Goal: Task Accomplishment & Management: Manage account settings

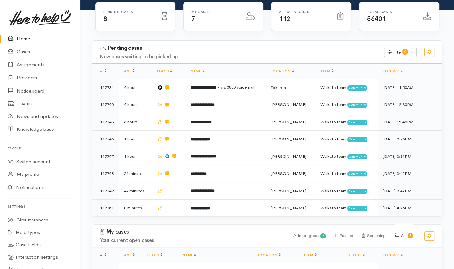
scroll to position [85, 0]
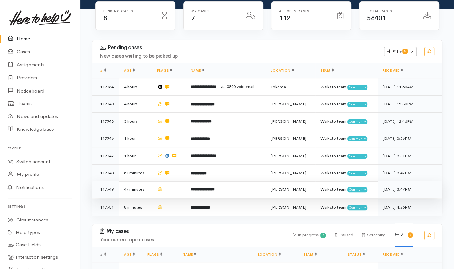
click at [174, 181] on td at bounding box center [168, 189] width 33 height 17
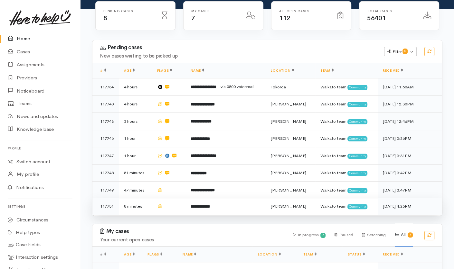
click at [179, 198] on td at bounding box center [168, 206] width 33 height 17
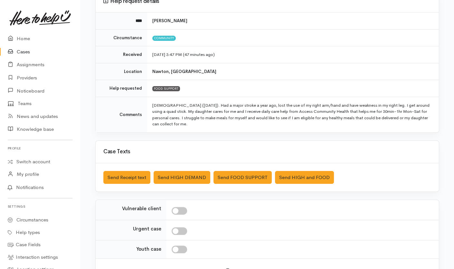
scroll to position [67, 0]
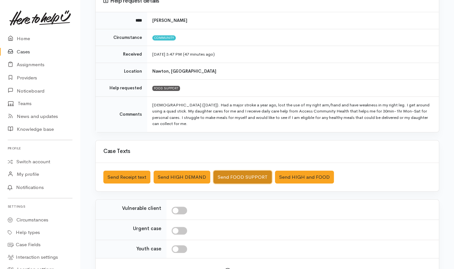
click at [249, 175] on button "Send FOOD SUPPORT" at bounding box center [242, 177] width 58 height 13
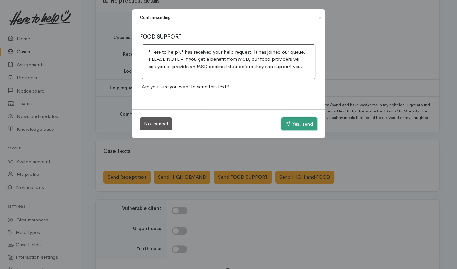
click at [308, 127] on button "Yes, send" at bounding box center [299, 125] width 36 height 14
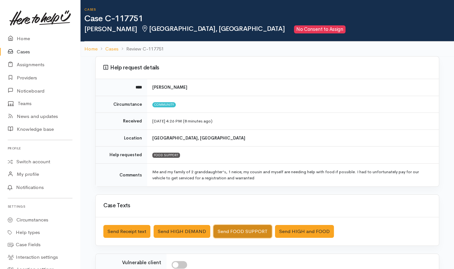
click at [233, 228] on button "Send FOOD SUPPORT" at bounding box center [242, 231] width 58 height 13
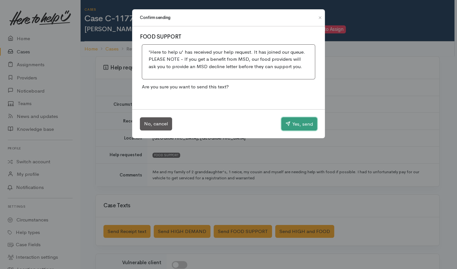
click at [292, 123] on button "Yes, send" at bounding box center [299, 125] width 36 height 14
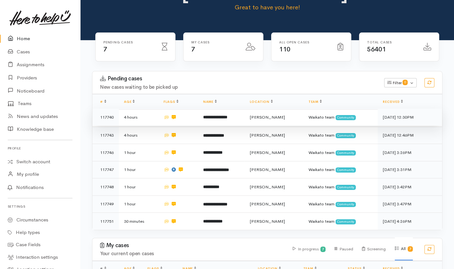
scroll to position [75, 0]
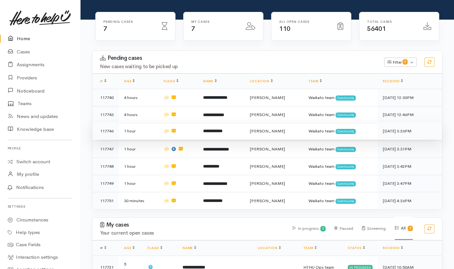
click at [222, 129] on b "**********" at bounding box center [212, 131] width 19 height 4
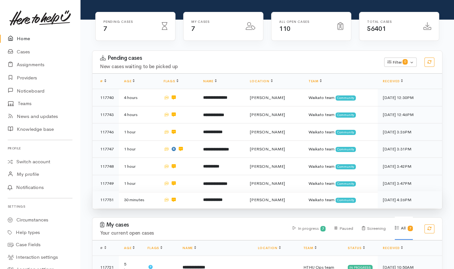
click at [242, 192] on td "**********" at bounding box center [221, 200] width 47 height 17
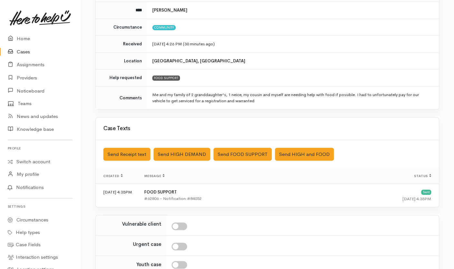
scroll to position [140, 0]
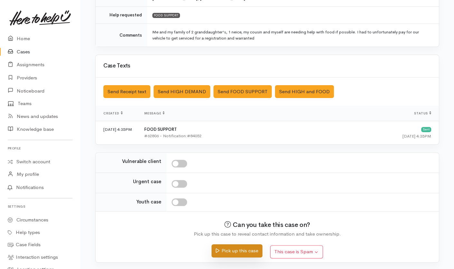
click at [241, 252] on button "Pick up this case" at bounding box center [237, 251] width 51 height 13
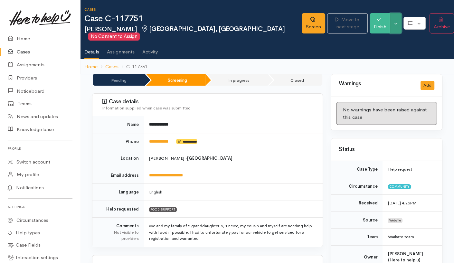
click at [390, 21] on button "Toggle Dropdown" at bounding box center [395, 23] width 11 height 20
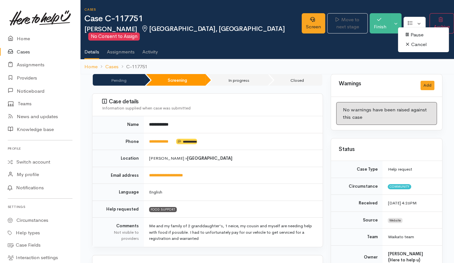
click at [398, 45] on link "Cancel" at bounding box center [423, 45] width 51 height 10
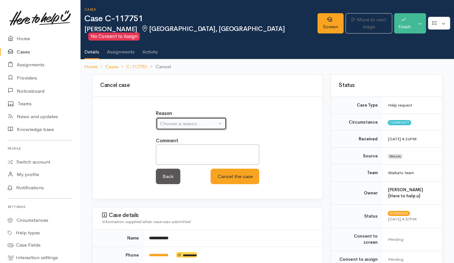
click at [204, 121] on button "Choose a reason..." at bounding box center [191, 123] width 71 height 13
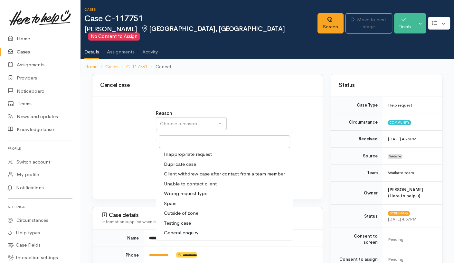
click at [173, 159] on link "Duplicate case" at bounding box center [224, 164] width 137 height 10
select select "2"
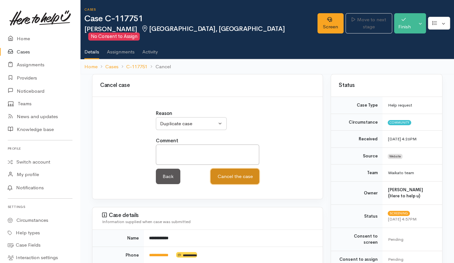
click at [237, 169] on button "Cancel the case" at bounding box center [235, 177] width 49 height 16
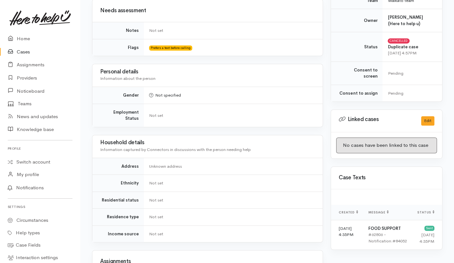
scroll to position [344, 0]
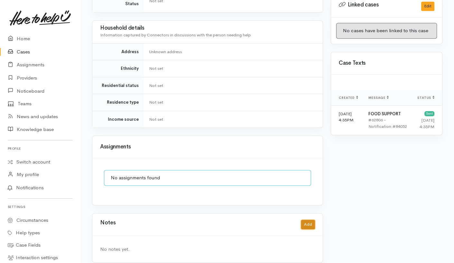
click at [308, 220] on button "Add" at bounding box center [308, 224] width 14 height 9
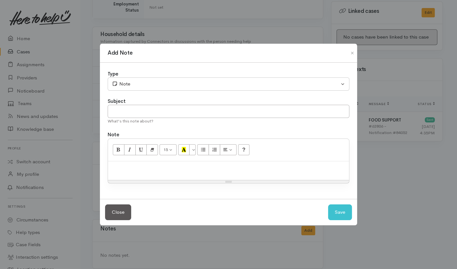
click at [222, 176] on div at bounding box center [228, 171] width 241 height 19
click at [217, 110] on input "text" at bounding box center [228, 111] width 241 height 13
type input "CANCEL"
click at [331, 216] on button "Save" at bounding box center [340, 213] width 24 height 16
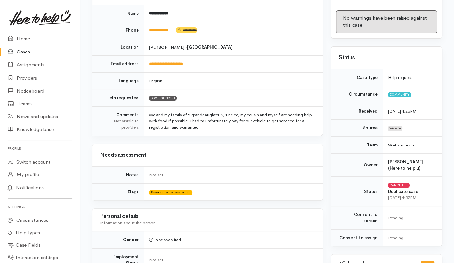
scroll to position [0, 0]
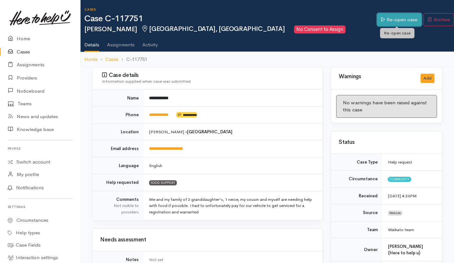
click at [385, 20] on link "Re-open case" at bounding box center [399, 19] width 44 height 13
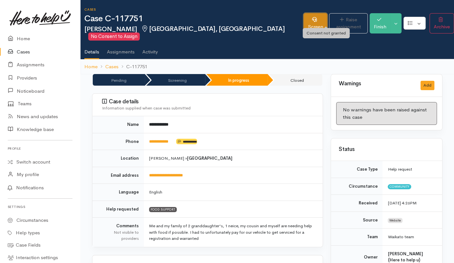
click at [304, 21] on link "Screen" at bounding box center [316, 23] width 24 height 20
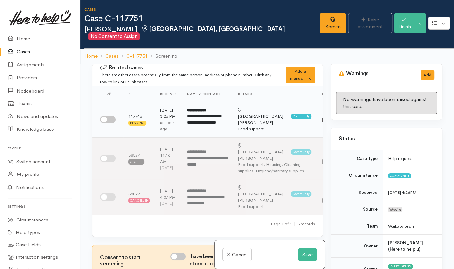
click at [108, 118] on input "checkbox" at bounding box center [107, 120] width 15 height 8
checkbox input "true"
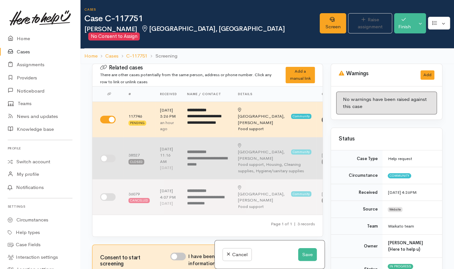
click at [104, 155] on input "checkbox" at bounding box center [107, 159] width 15 height 8
checkbox input "true"
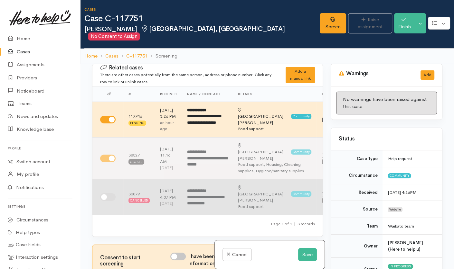
click at [108, 197] on input "checkbox" at bounding box center [107, 198] width 15 height 8
checkbox input "true"
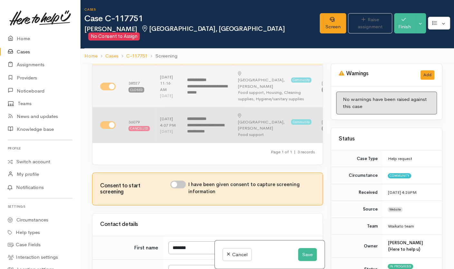
scroll to position [87, 0]
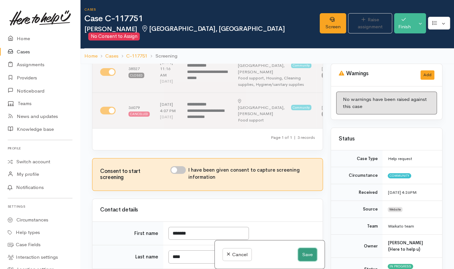
click at [303, 254] on button "Save" at bounding box center [307, 255] width 19 height 13
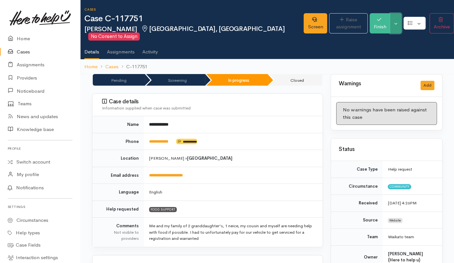
click at [392, 25] on button "Toggle Dropdown" at bounding box center [395, 23] width 11 height 20
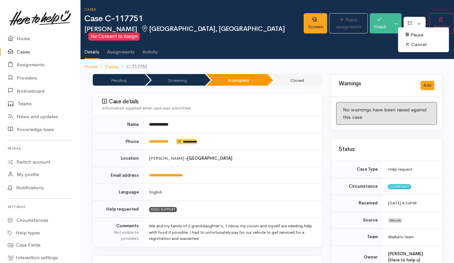
click at [405, 47] on link "Cancel" at bounding box center [423, 45] width 51 height 10
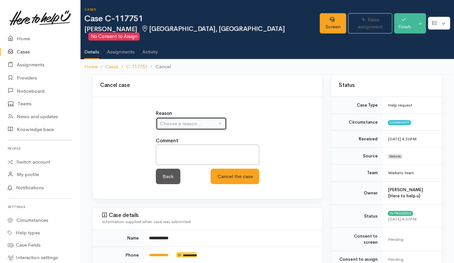
click at [205, 120] on div "Choose a reason..." at bounding box center [188, 123] width 57 height 7
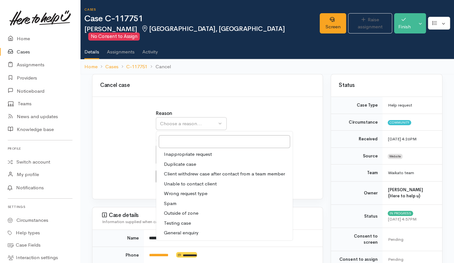
click at [190, 161] on span "Duplicate case" at bounding box center [180, 164] width 32 height 7
select select "2"
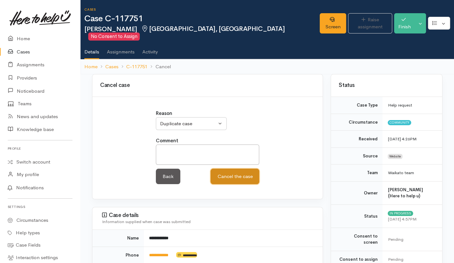
click at [235, 169] on button "Cancel the case" at bounding box center [235, 177] width 49 height 16
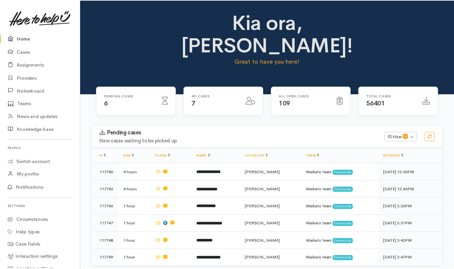
scroll to position [75, 0]
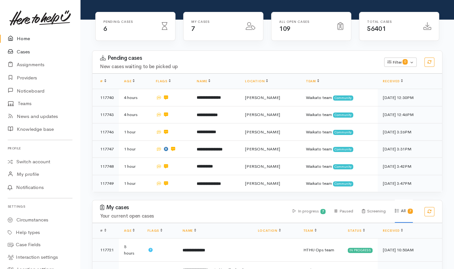
click at [27, 47] on link "Cases" at bounding box center [40, 51] width 80 height 13
click at [32, 157] on link "Switch account" at bounding box center [40, 162] width 80 height 13
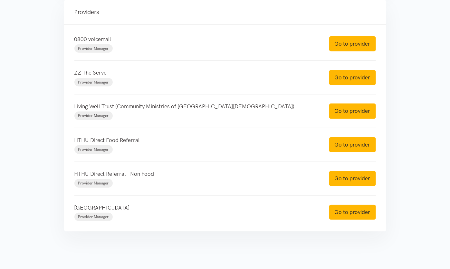
scroll to position [232, 0]
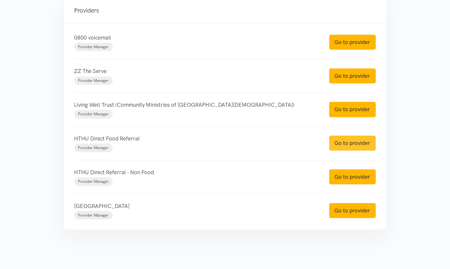
click at [370, 141] on link "Go to provider" at bounding box center [352, 143] width 47 height 15
click at [354, 175] on link "Go to provider" at bounding box center [352, 177] width 47 height 15
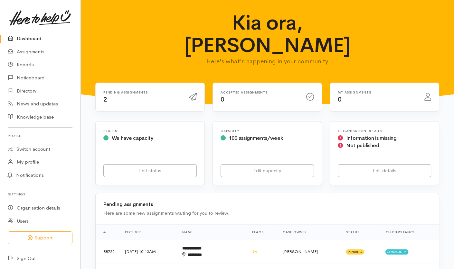
scroll to position [40, 0]
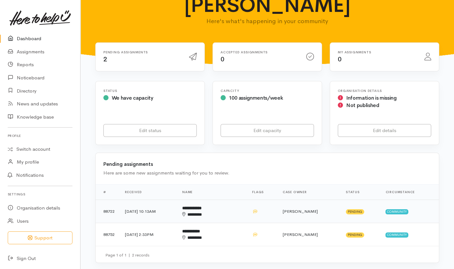
click at [177, 200] on td "12 Sep 2025, 10:13AM" at bounding box center [148, 211] width 57 height 23
click at [177, 223] on td "12 Sep 2025, 2:33PM" at bounding box center [148, 234] width 57 height 23
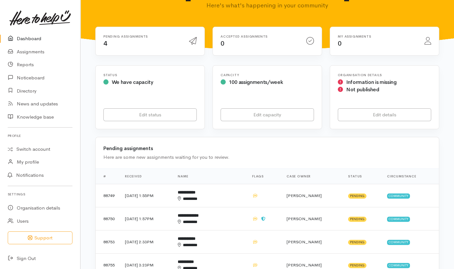
scroll to position [59, 0]
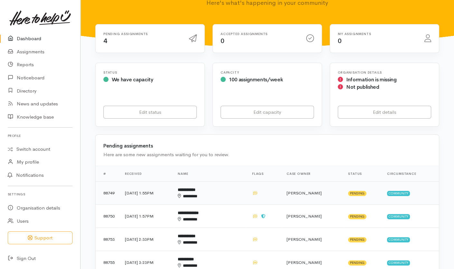
click at [222, 194] on div "********" at bounding box center [200, 197] width 44 height 6
click at [239, 205] on td "**********" at bounding box center [210, 216] width 74 height 23
click at [243, 228] on td "**********" at bounding box center [210, 239] width 74 height 23
click at [243, 251] on td "**********" at bounding box center [210, 262] width 74 height 23
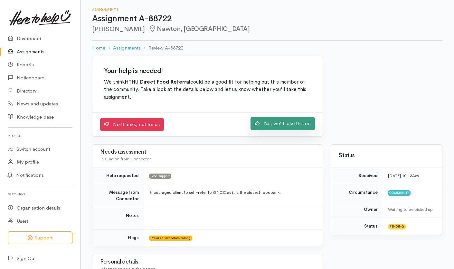
click at [286, 128] on link "Yes, we'll take this on" at bounding box center [282, 123] width 64 height 13
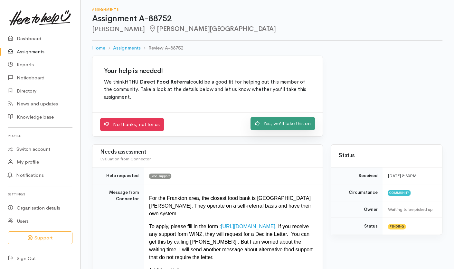
click at [269, 121] on link "Yes, we'll take this on" at bounding box center [282, 123] width 64 height 13
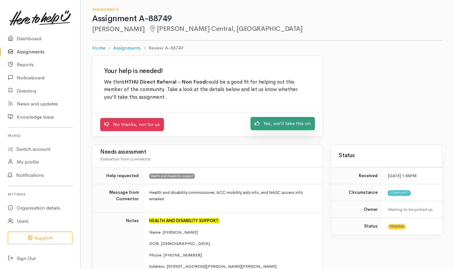
click at [283, 123] on link "Yes, we'll take this on" at bounding box center [282, 123] width 64 height 13
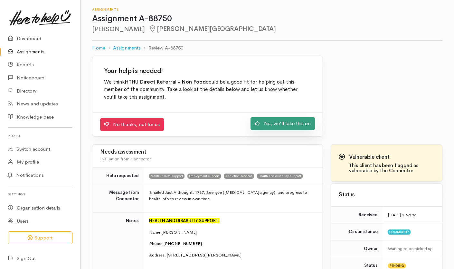
click at [277, 128] on link "Yes, we'll take this on" at bounding box center [282, 123] width 64 height 13
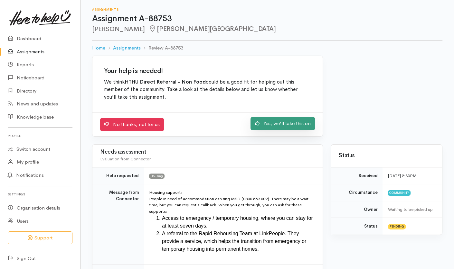
click at [273, 121] on link "Yes, we'll take this on" at bounding box center [282, 123] width 64 height 13
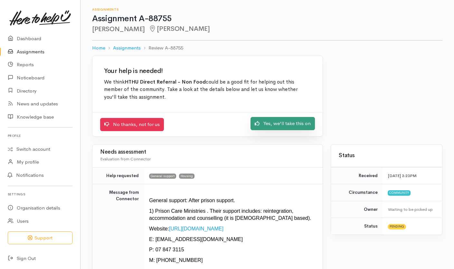
click at [287, 127] on link "Yes, we'll take this on" at bounding box center [282, 123] width 64 height 13
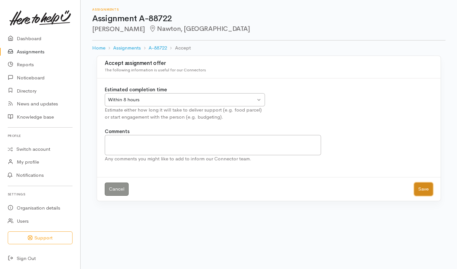
click at [424, 191] on button "Save" at bounding box center [423, 189] width 19 height 13
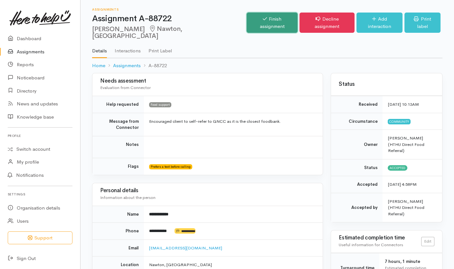
click at [261, 17] on link "Finish assignment" at bounding box center [272, 23] width 51 height 20
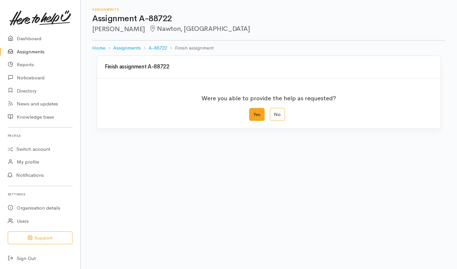
click at [259, 118] on label "Yes" at bounding box center [256, 114] width 15 height 13
click at [253, 112] on input "Yes" at bounding box center [251, 110] width 4 height 4
radio input "true"
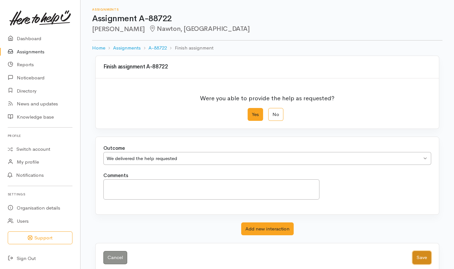
click at [420, 255] on button "Save" at bounding box center [421, 257] width 19 height 13
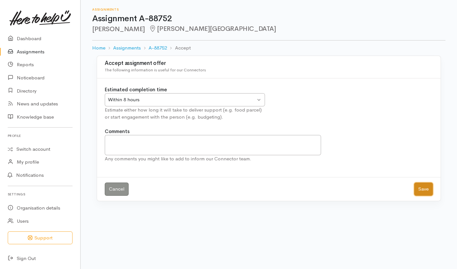
click at [428, 193] on button "Save" at bounding box center [423, 189] width 19 height 13
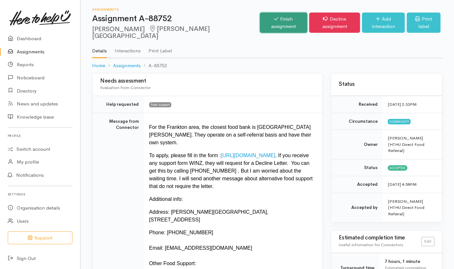
click at [262, 24] on link "Finish assignment" at bounding box center [283, 23] width 47 height 20
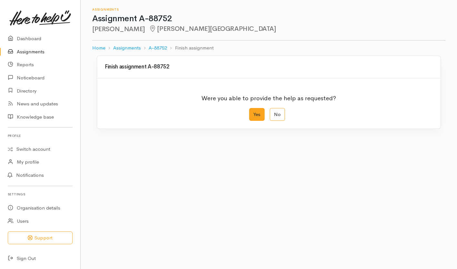
click at [256, 118] on label "Yes" at bounding box center [256, 114] width 15 height 13
click at [253, 112] on input "Yes" at bounding box center [251, 110] width 4 height 4
radio input "true"
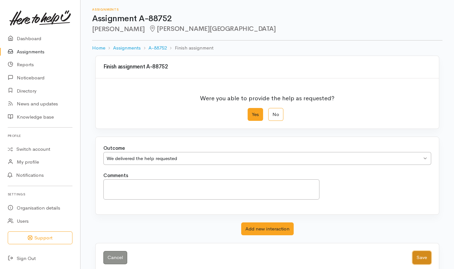
click at [428, 258] on button "Save" at bounding box center [421, 257] width 19 height 13
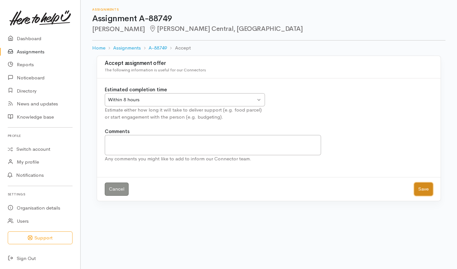
click at [424, 190] on button "Save" at bounding box center [423, 189] width 19 height 13
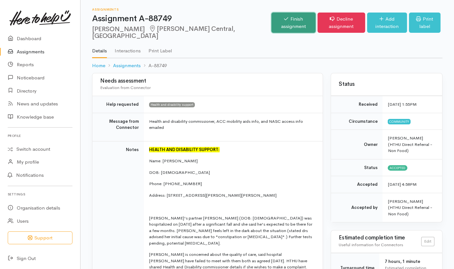
click at [271, 21] on link "Finish assignment" at bounding box center [293, 23] width 44 height 20
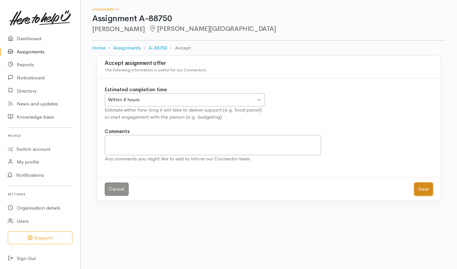
click at [420, 188] on button "Save" at bounding box center [423, 189] width 19 height 13
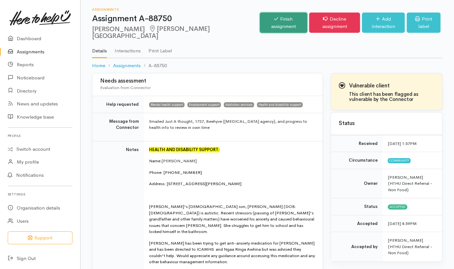
click at [266, 23] on link "Finish assignment" at bounding box center [283, 23] width 47 height 20
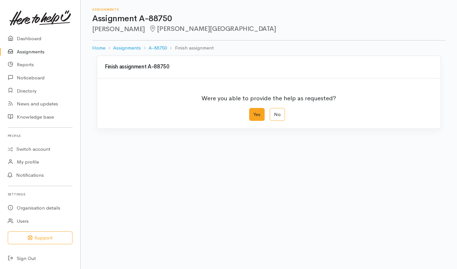
click at [255, 116] on label "Yes" at bounding box center [256, 114] width 15 height 13
click at [253, 112] on input "Yes" at bounding box center [251, 110] width 4 height 4
radio input "true"
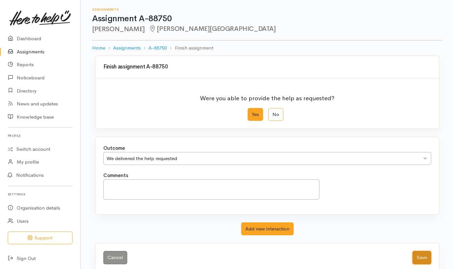
click at [425, 258] on button "Save" at bounding box center [421, 257] width 19 height 13
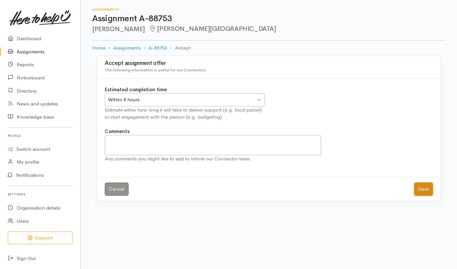
click at [420, 190] on button "Save" at bounding box center [423, 189] width 19 height 13
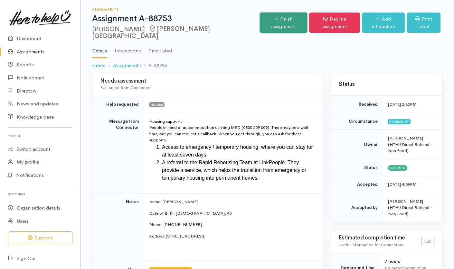
click at [262, 23] on link "Finish assignment" at bounding box center [283, 23] width 47 height 20
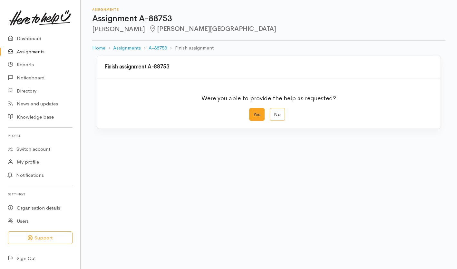
click at [259, 118] on label "Yes" at bounding box center [256, 114] width 15 height 13
click at [253, 112] on input "Yes" at bounding box center [251, 110] width 4 height 4
radio input "true"
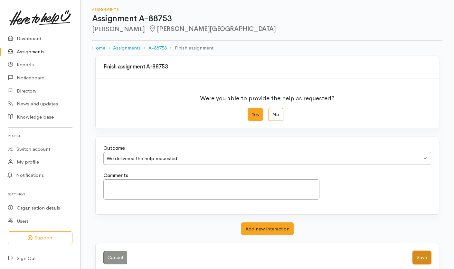
click at [418, 258] on button "Save" at bounding box center [421, 257] width 19 height 13
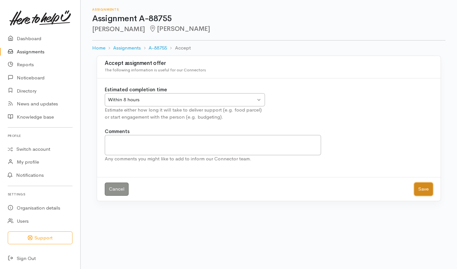
click at [420, 192] on button "Save" at bounding box center [423, 189] width 19 height 13
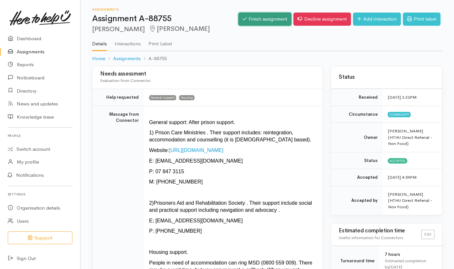
click at [260, 19] on link "Finish assignment" at bounding box center [264, 19] width 53 height 13
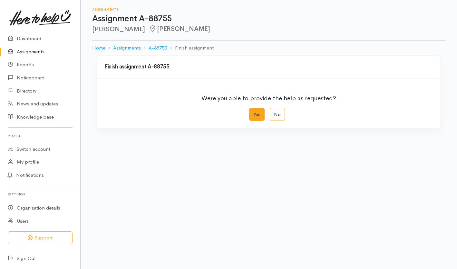
click at [251, 116] on label "Yes" at bounding box center [256, 114] width 15 height 13
click at [251, 112] on input "Yes" at bounding box center [251, 110] width 4 height 4
radio input "true"
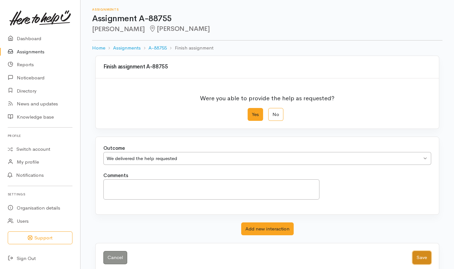
click at [422, 257] on button "Save" at bounding box center [421, 257] width 19 height 13
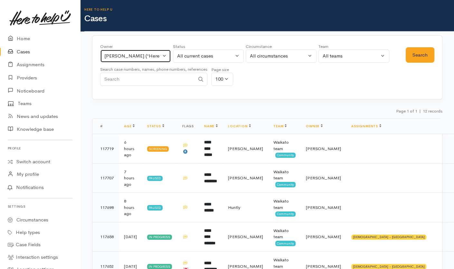
click at [160, 54] on div "Katarina Daly ('Here to help u')" at bounding box center [132, 55] width 57 height 7
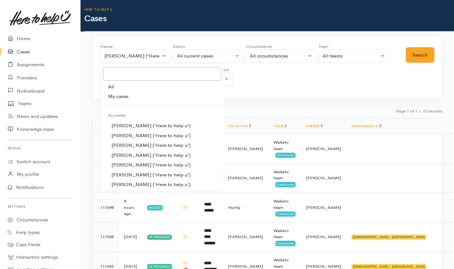
click at [249, 115] on div "Page 1 of 1 | 12 records" at bounding box center [267, 113] width 350 height 11
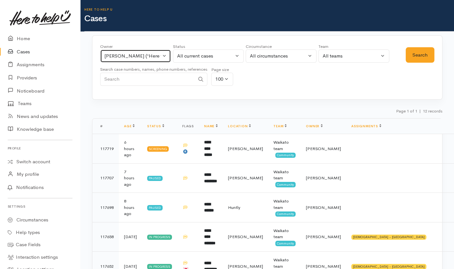
click at [156, 58] on div "Katarina Daly ('Here to help u')" at bounding box center [132, 55] width 57 height 7
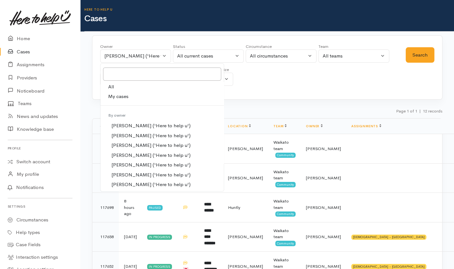
click at [138, 81] on div at bounding box center [161, 74] width 123 height 16
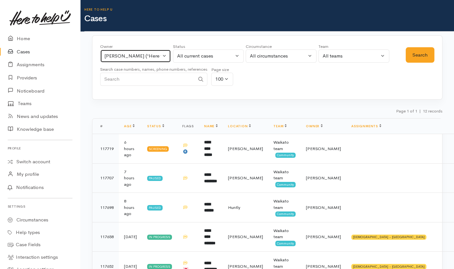
click at [154, 55] on div "Katarina Daly ('Here to help u')" at bounding box center [132, 55] width 57 height 7
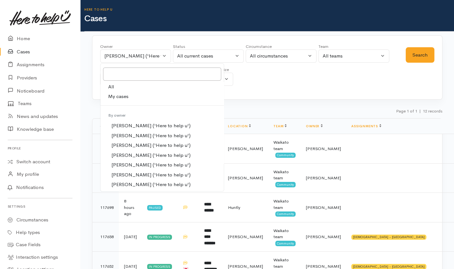
click at [129, 90] on link "All" at bounding box center [161, 87] width 123 height 10
select select "-1"
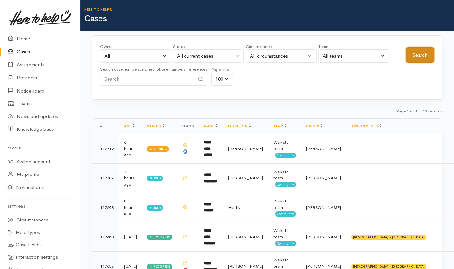
click at [429, 52] on button "Search" at bounding box center [420, 55] width 29 height 16
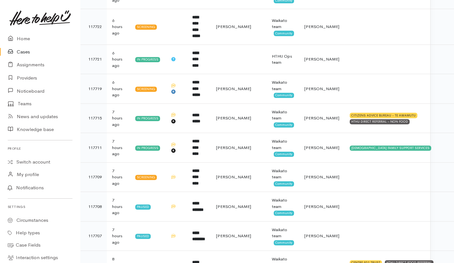
scroll to position [524, 12]
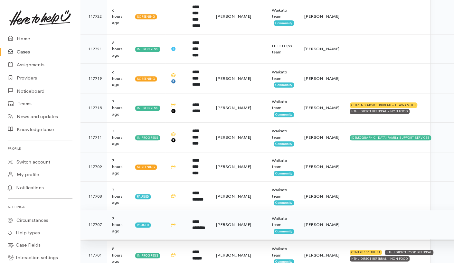
click at [352, 214] on td at bounding box center [412, 225] width 134 height 30
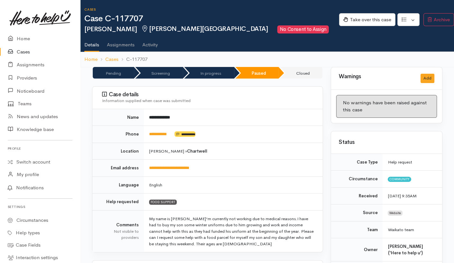
click at [156, 44] on link "Activity" at bounding box center [149, 42] width 15 height 18
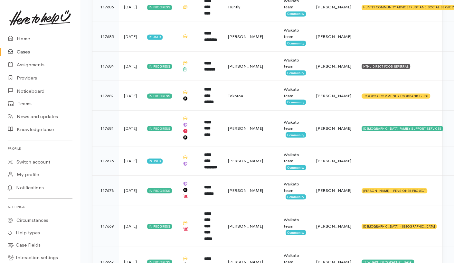
scroll to position [979, 0]
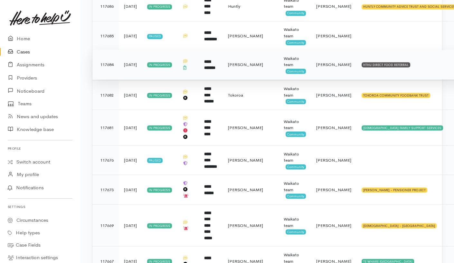
click at [411, 50] on td "HTHU DIRECT FOOD REFERRAL" at bounding box center [423, 65] width 134 height 30
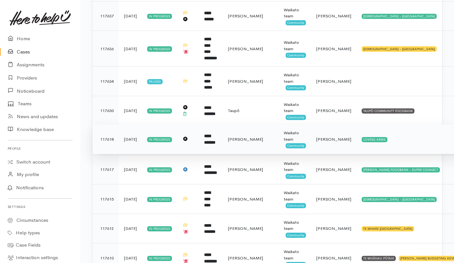
scroll to position [1372, 0]
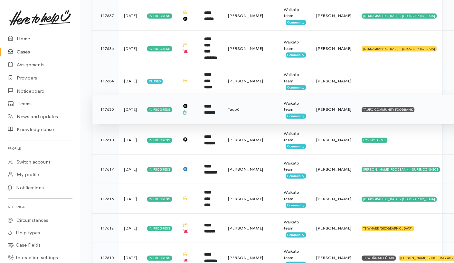
click at [407, 95] on td "TAUPŌ COMMUNITY FOODBANK" at bounding box center [423, 110] width 134 height 30
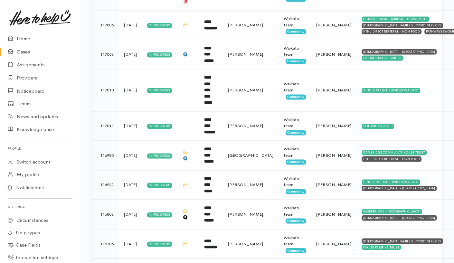
scroll to position [2869, 0]
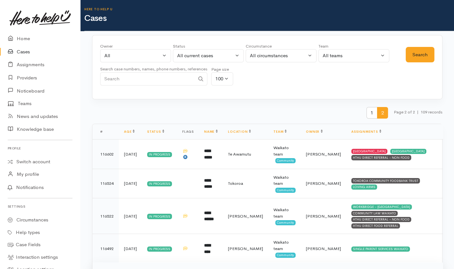
scroll to position [0, 0]
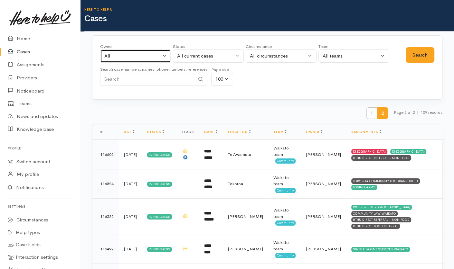
click at [159, 60] on button "All" at bounding box center [135, 56] width 71 height 13
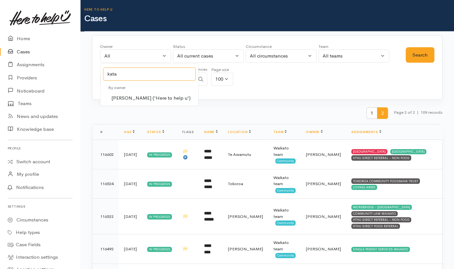
type input "kata"
click at [136, 97] on span "[PERSON_NAME] ('Here to help u')" at bounding box center [150, 98] width 79 height 7
select select "1252"
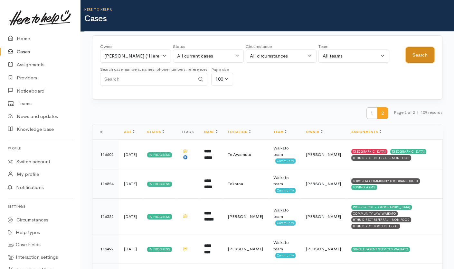
click at [426, 49] on button "Search" at bounding box center [420, 55] width 29 height 16
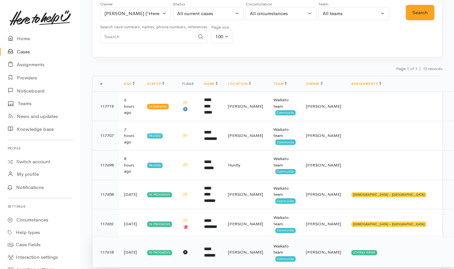
scroll to position [43, 0]
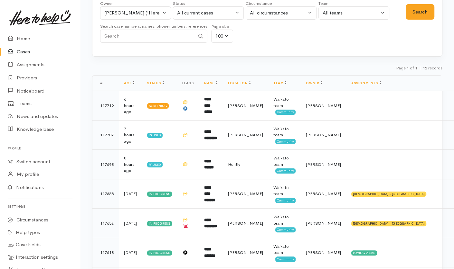
click at [406, 35] on div "Search" at bounding box center [420, 23] width 29 height 46
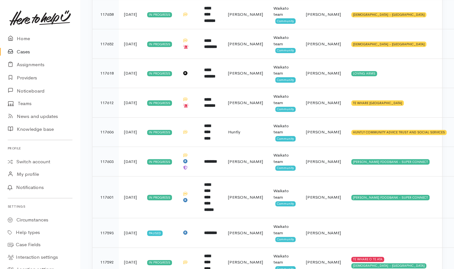
scroll to position [236, 0]
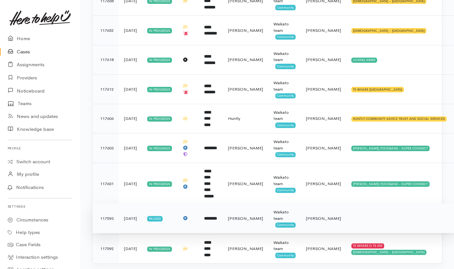
click at [243, 209] on td "[PERSON_NAME]" at bounding box center [245, 219] width 45 height 30
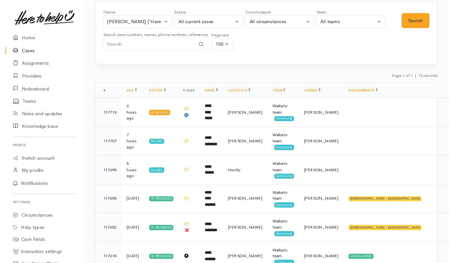
scroll to position [0, 0]
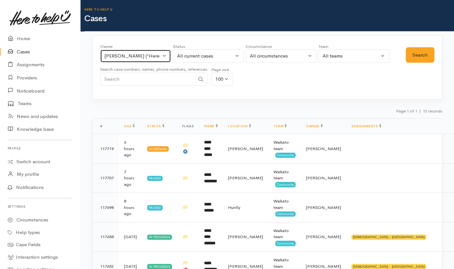
click at [158, 58] on div "Katarina Daly ('Here to help u')" at bounding box center [132, 55] width 57 height 7
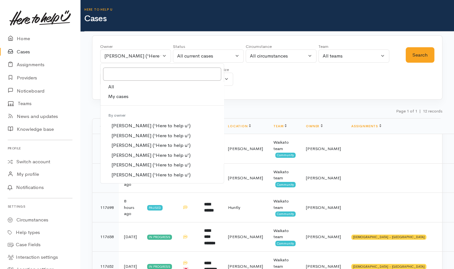
click at [133, 87] on link "All" at bounding box center [161, 87] width 123 height 10
select select "-1"
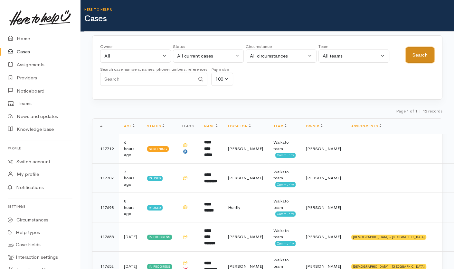
click at [419, 59] on button "Search" at bounding box center [420, 55] width 29 height 16
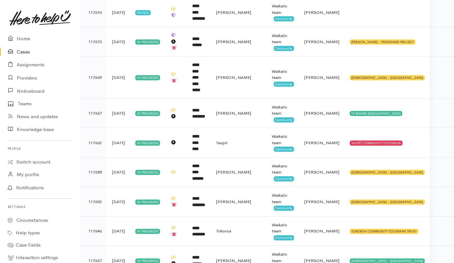
scroll to position [1103, 12]
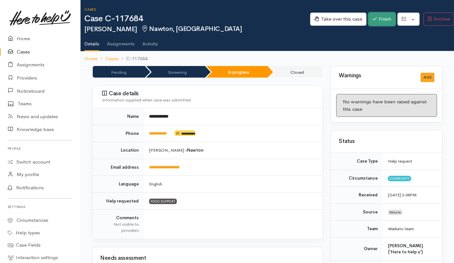
click at [380, 21] on button "Finish" at bounding box center [381, 19] width 27 height 13
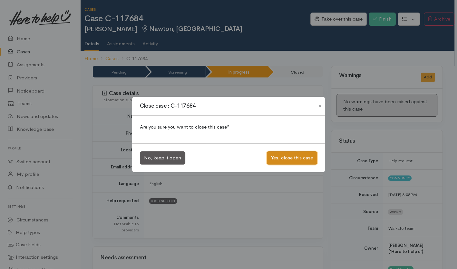
click at [274, 160] on button "Yes, close this case" at bounding box center [292, 158] width 50 height 13
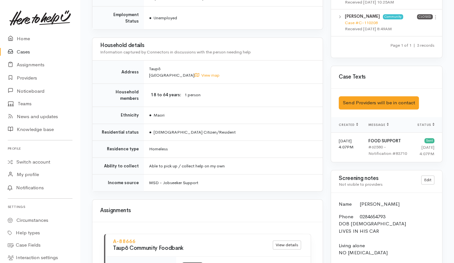
scroll to position [515, 0]
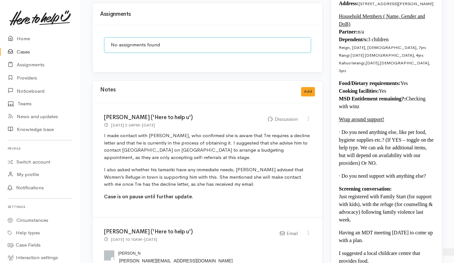
scroll to position [735, 0]
